Goal: Information Seeking & Learning: Learn about a topic

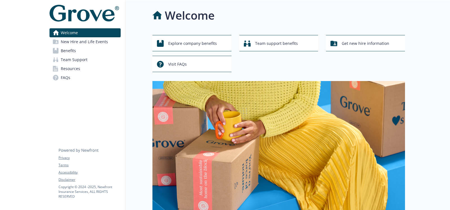
click at [69, 49] on span "Benefits" at bounding box center [68, 50] width 15 height 9
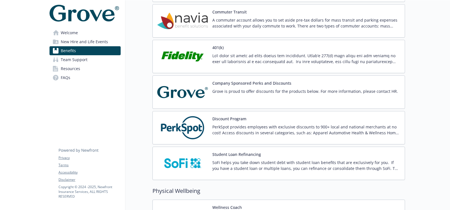
scroll to position [899, 0]
